Goal: Information Seeking & Learning: Learn about a topic

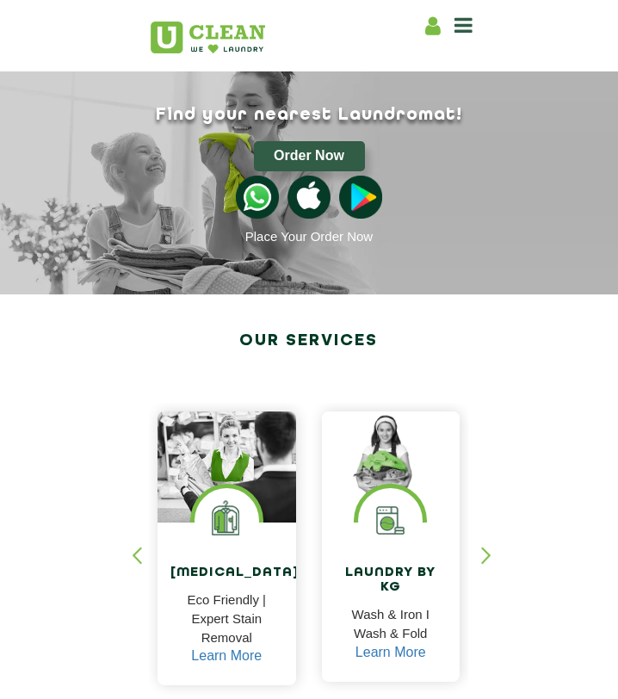
click at [457, 24] on icon at bounding box center [463, 25] width 18 height 21
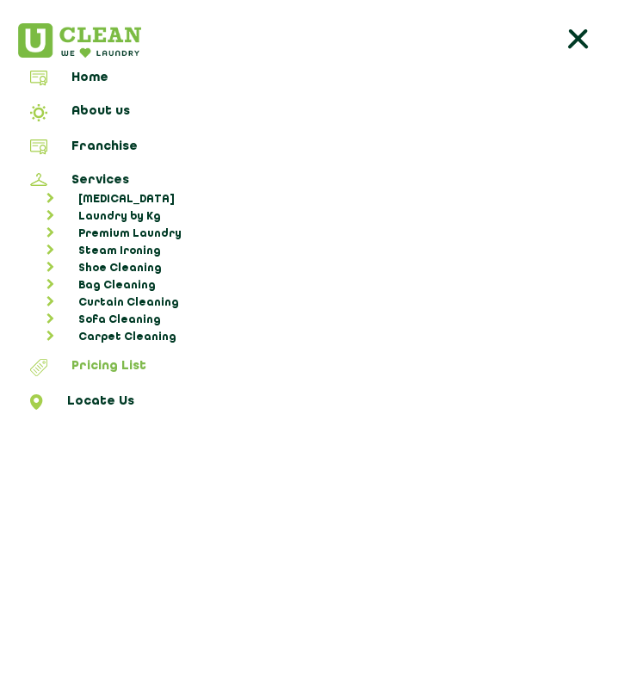
click at [126, 359] on link "Pricing List" at bounding box center [309, 370] width 606 height 22
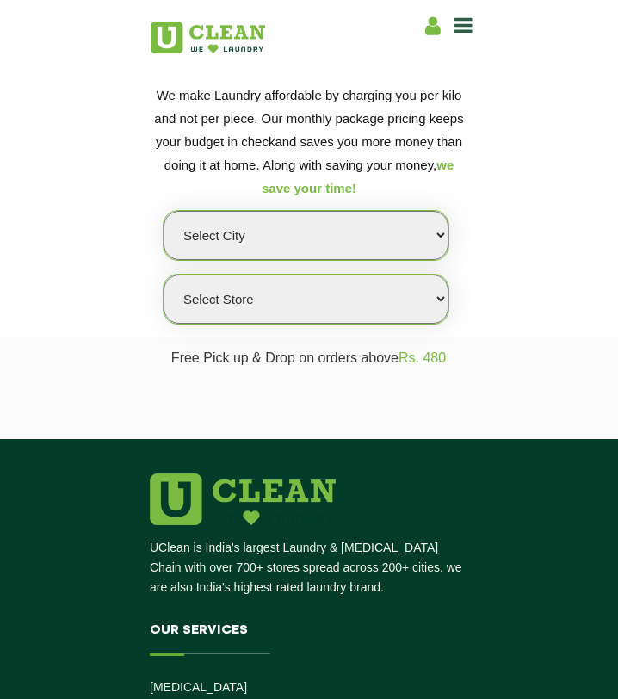
click at [266, 236] on select "Select city [GEOGRAPHIC_DATA] [GEOGRAPHIC_DATA] [GEOGRAPHIC_DATA] [GEOGRAPHIC_D…" at bounding box center [306, 235] width 285 height 49
select select "205"
click at [164, 211] on select "Select city [GEOGRAPHIC_DATA] [GEOGRAPHIC_DATA] [GEOGRAPHIC_DATA] [GEOGRAPHIC_D…" at bounding box center [306, 235] width 285 height 49
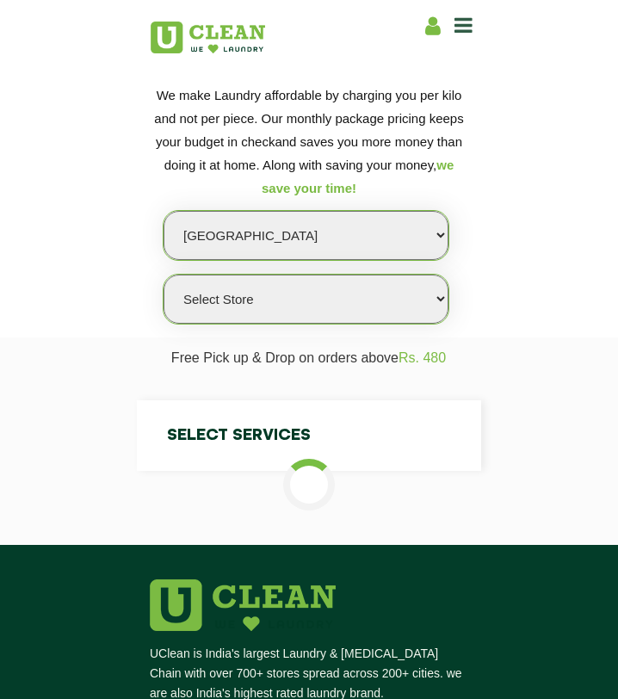
select select "0"
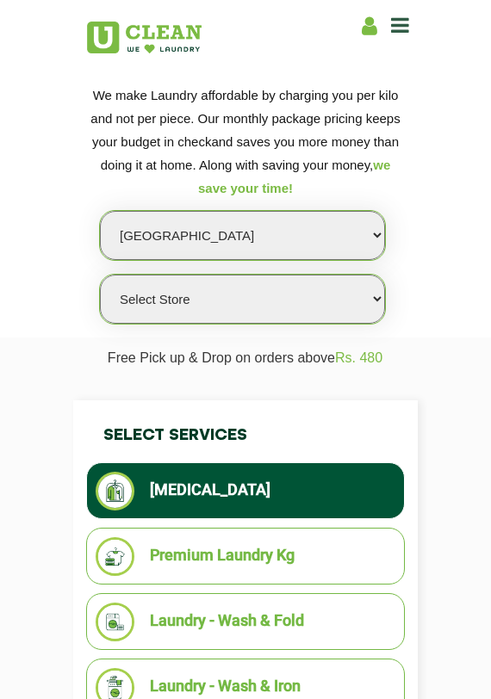
click at [149, 304] on select "Select Store UClean Ayodhya" at bounding box center [242, 299] width 285 height 49
click at [100, 275] on select "Select Store UClean Ayodhya" at bounding box center [242, 299] width 285 height 49
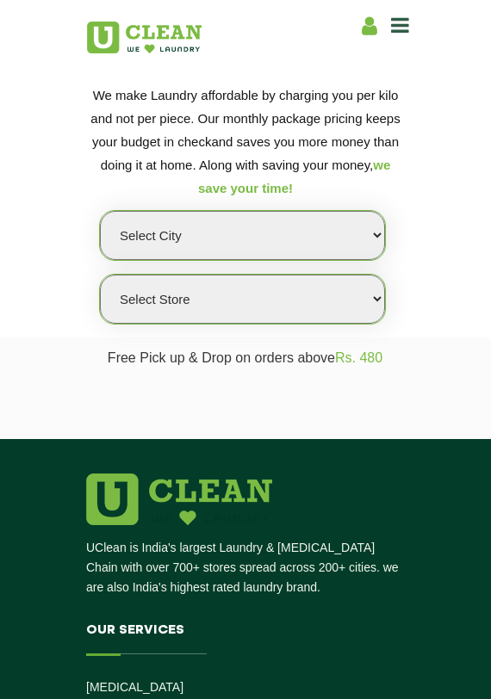
click at [318, 248] on select "Select city [GEOGRAPHIC_DATA] [GEOGRAPHIC_DATA] [GEOGRAPHIC_DATA] [GEOGRAPHIC_D…" at bounding box center [242, 235] width 285 height 49
select select "40"
click at [100, 211] on select "Select city [GEOGRAPHIC_DATA] [GEOGRAPHIC_DATA] [GEOGRAPHIC_DATA] [GEOGRAPHIC_D…" at bounding box center [242, 235] width 285 height 49
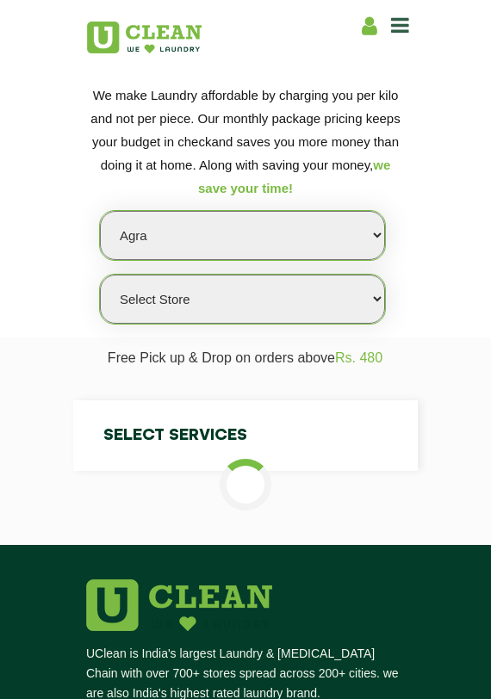
select select "0"
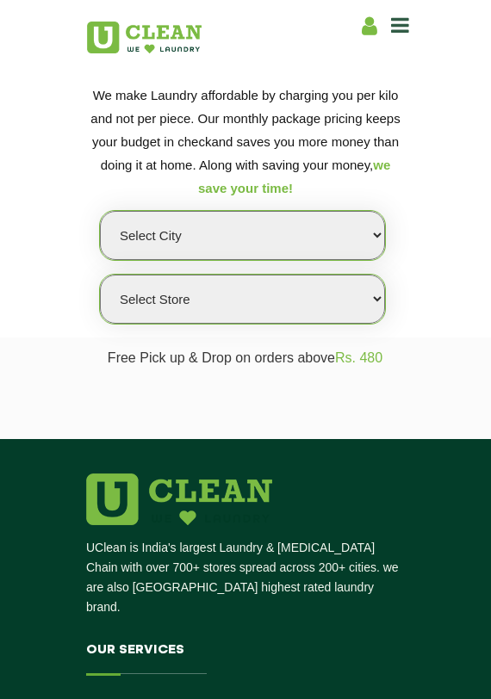
click at [331, 240] on select "Select city [GEOGRAPHIC_DATA] [GEOGRAPHIC_DATA] [GEOGRAPHIC_DATA] [GEOGRAPHIC_D…" at bounding box center [242, 235] width 285 height 49
select select "12"
click at [100, 211] on select "Select city [GEOGRAPHIC_DATA] [GEOGRAPHIC_DATA] [GEOGRAPHIC_DATA] [GEOGRAPHIC_D…" at bounding box center [242, 235] width 285 height 49
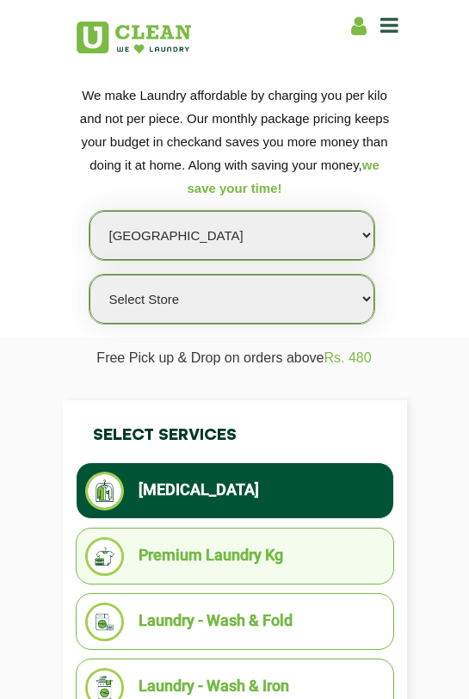
click at [238, 570] on li "Premium Laundry Kg" at bounding box center [235, 556] width 300 height 39
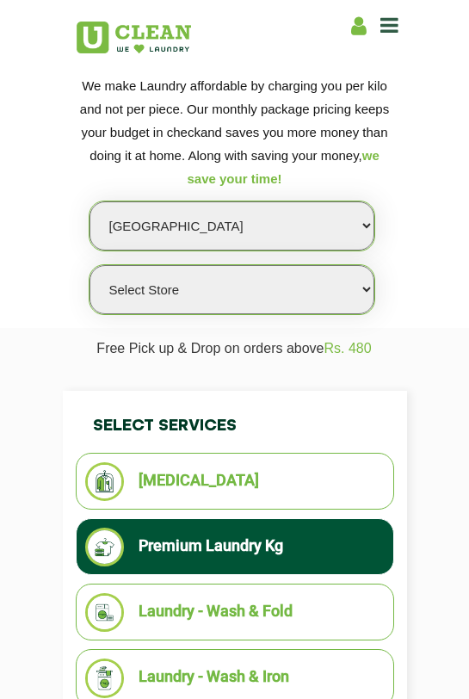
scroll to position [9, 0]
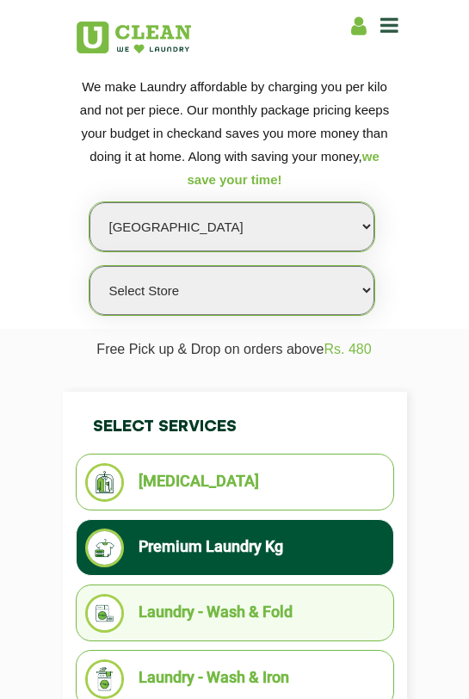
click at [311, 612] on li "Laundry - Wash & Fold" at bounding box center [235, 613] width 300 height 39
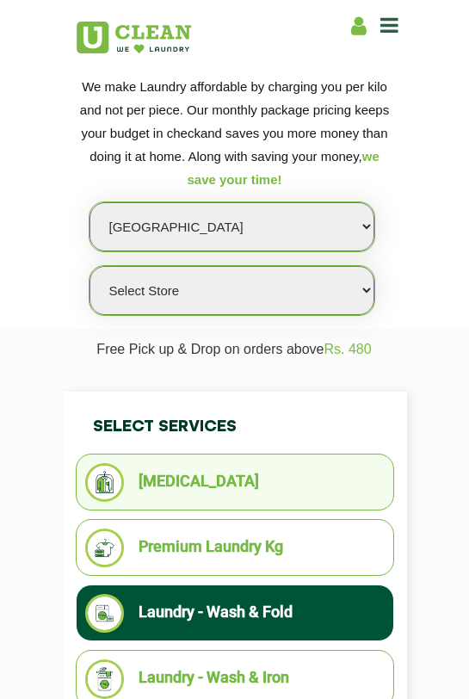
click at [256, 465] on li "[MEDICAL_DATA]" at bounding box center [235, 482] width 300 height 39
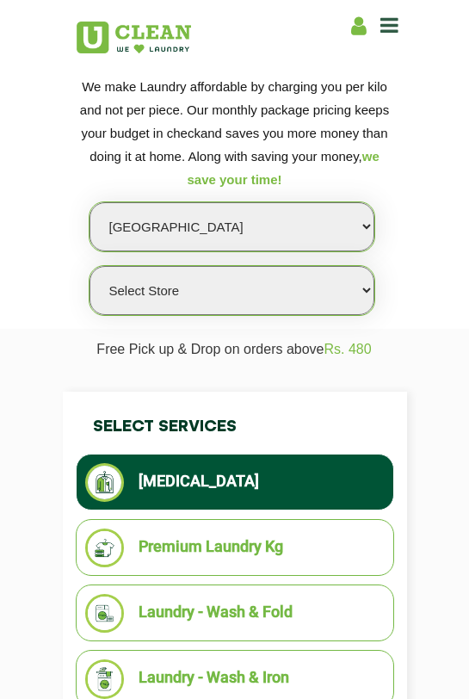
click at [296, 306] on select "Select Store UClean Shivranjani" at bounding box center [232, 290] width 285 height 49
select select "25"
click at [90, 266] on select "Select Store UClean Shivranjani" at bounding box center [232, 290] width 285 height 49
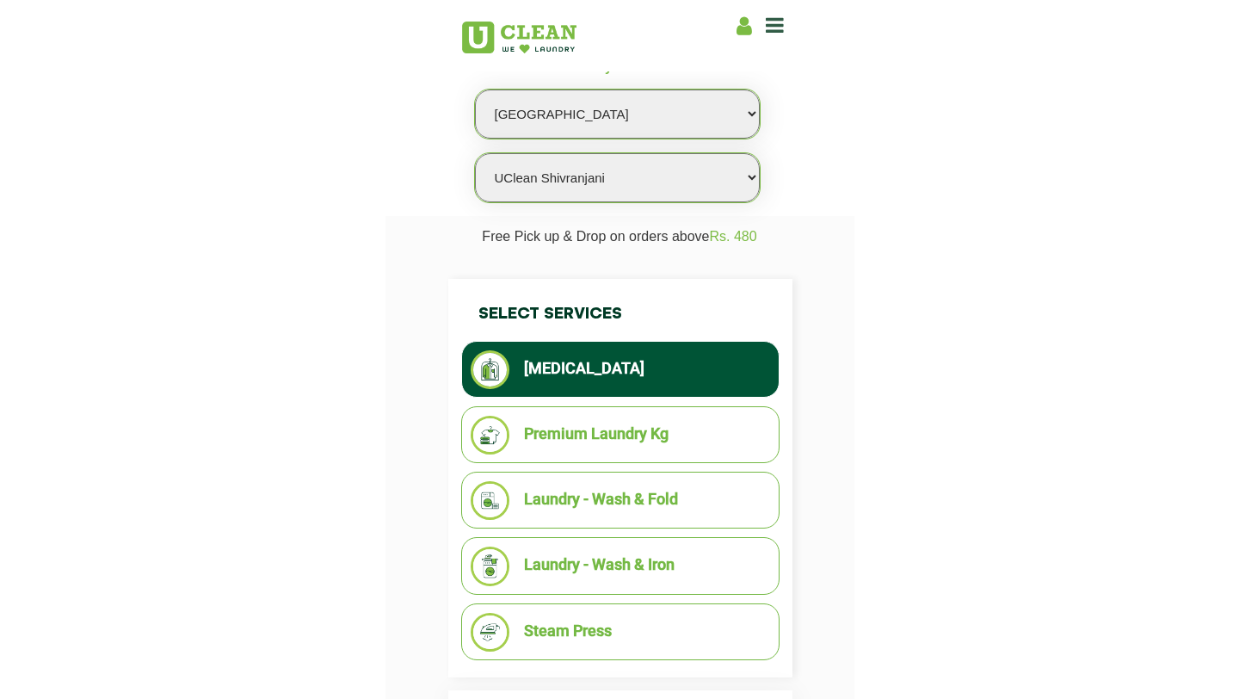
scroll to position [122, 0]
